Goal: Transaction & Acquisition: Purchase product/service

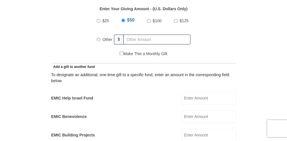
click at [98, 37] on input "Other" at bounding box center [98, 39] width 4 height 4
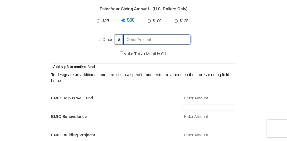
radio input "true"
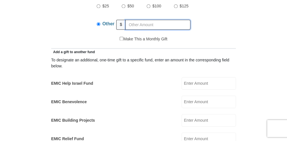
scroll to position [320, 0]
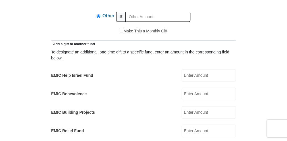
click at [201, 69] on input "EMIC Help Israel Fund" at bounding box center [208, 75] width 54 height 12
type input "5"
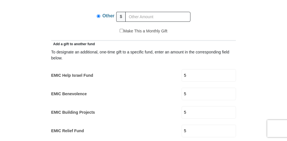
type input "10"
type input "[PERSON_NAME]"
type input "[PERSON_NAME][EMAIL_ADDRESS][PERSON_NAME][DOMAIN_NAME]"
select select "CA"
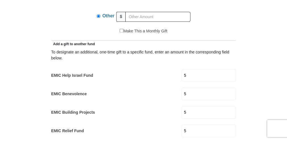
type input "[STREET_ADDRESS]"
type input "Portugal Cove-[GEOGRAPHIC_DATA]"
type input "A1M 2A4"
type input "7098952183"
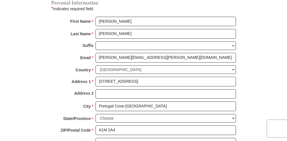
scroll to position [615, 0]
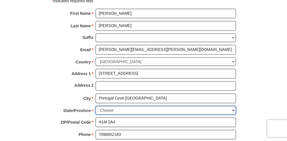
click at [137, 106] on select "Choose [GEOGRAPHIC_DATA] [GEOGRAPHIC_DATA] [GEOGRAPHIC_DATA] [GEOGRAPHIC_DATA] …" at bounding box center [165, 110] width 140 height 9
select select "NL"
click at [95, 106] on select "Choose [GEOGRAPHIC_DATA] [GEOGRAPHIC_DATA] [GEOGRAPHIC_DATA] [GEOGRAPHIC_DATA] …" at bounding box center [165, 110] width 140 height 9
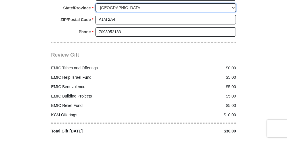
scroll to position [729, 0]
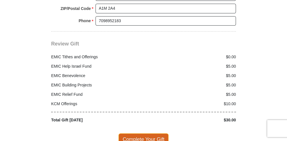
click at [148, 133] on span "Complete Your Gift" at bounding box center [143, 139] width 50 height 12
